Goal: Information Seeking & Learning: Learn about a topic

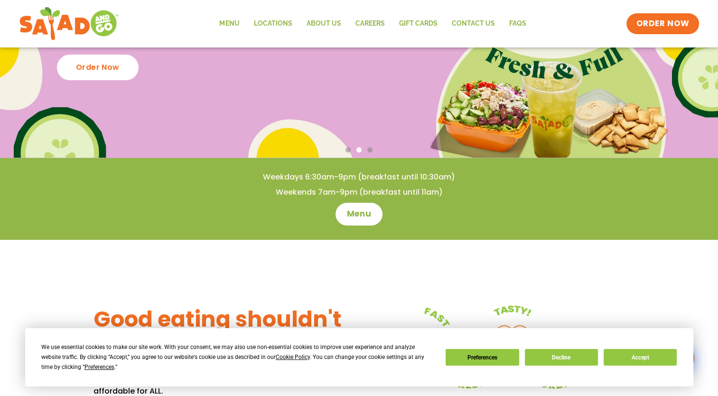
scroll to position [57, 0]
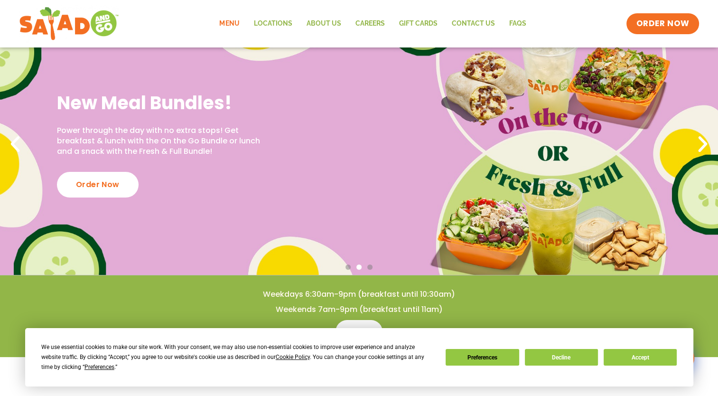
click at [237, 21] on link "Menu" at bounding box center [229, 24] width 34 height 22
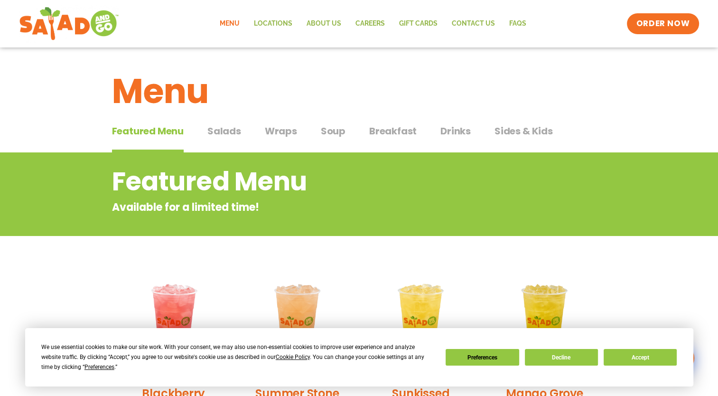
drag, startPoint x: 221, startPoint y: 134, endPoint x: 282, endPoint y: 133, distance: 61.2
click at [223, 133] on span "Salads" at bounding box center [224, 131] width 34 height 14
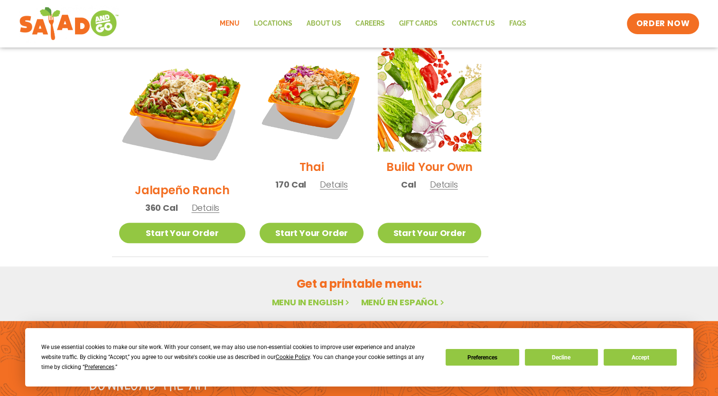
scroll to position [747, 0]
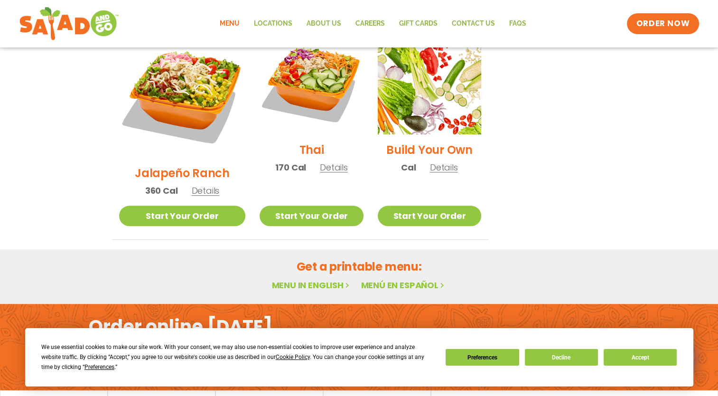
click at [68, 304] on div "Order online [DATE] Download the app" at bounding box center [359, 347] width 718 height 86
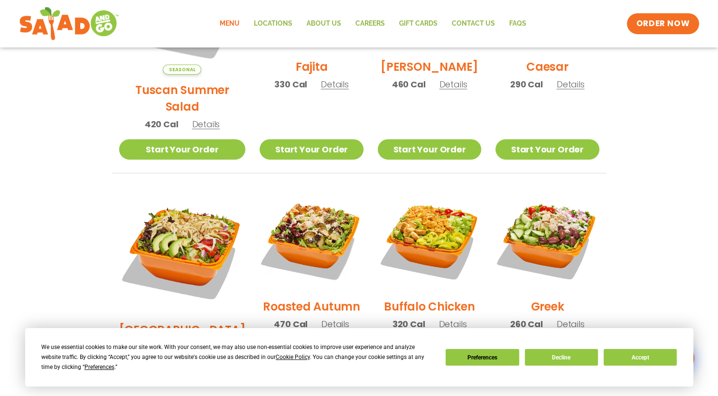
scroll to position [415, 0]
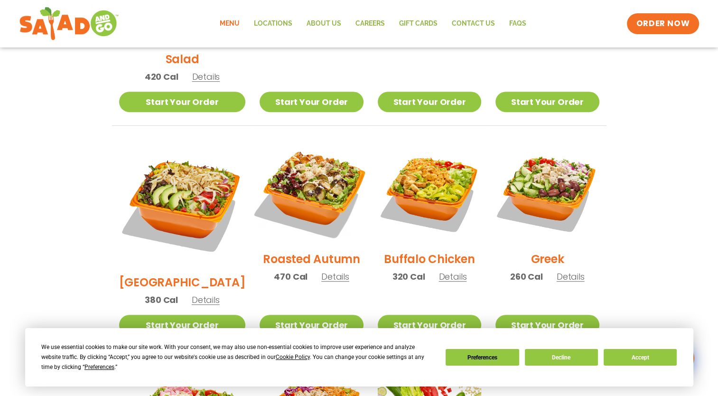
click at [311, 182] on img at bounding box center [310, 191] width 121 height 121
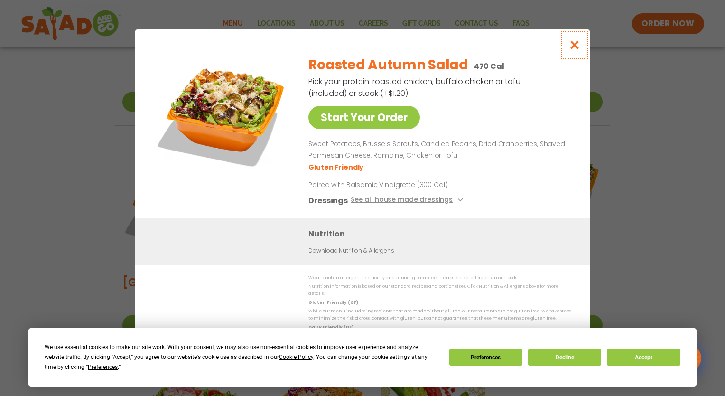
click at [573, 48] on icon "Close modal" at bounding box center [575, 45] width 12 height 10
